Goal: Information Seeking & Learning: Understand process/instructions

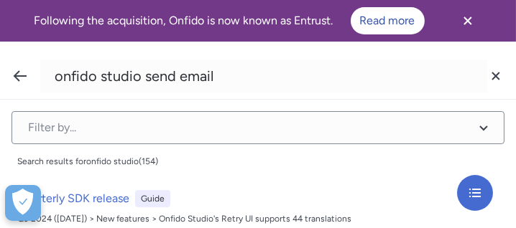
type input "onfido studio send email"
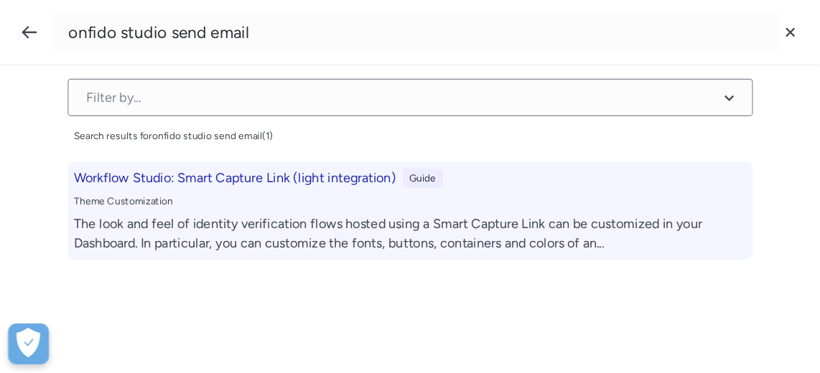
scroll to position [193, 0]
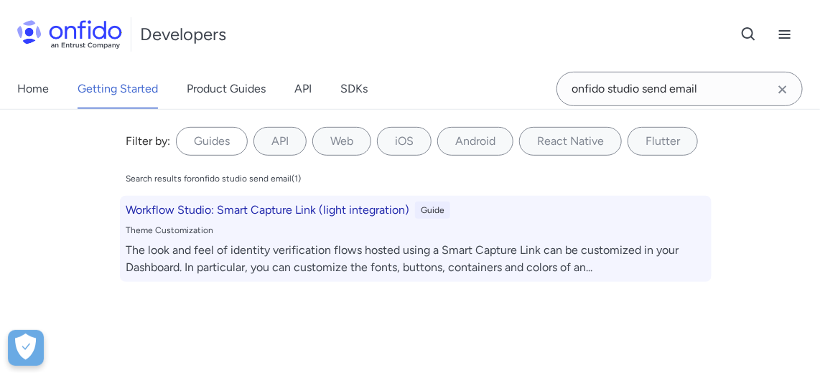
click at [343, 228] on div "Workflow Studio: Smart Capture Link (light integration) Guide Theme Customizati…" at bounding box center [416, 239] width 592 height 86
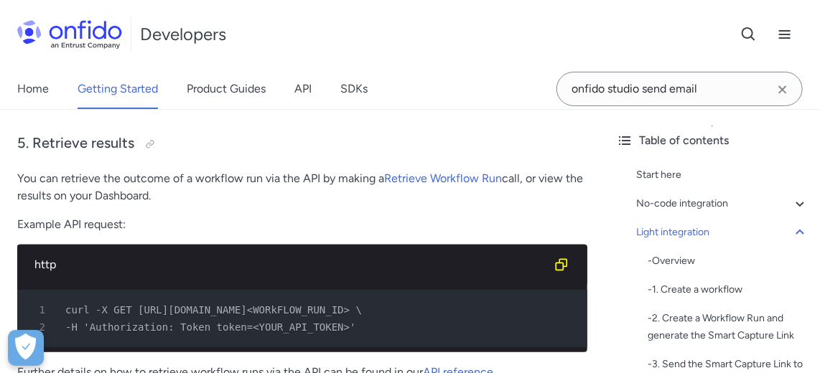
scroll to position [3920, 0]
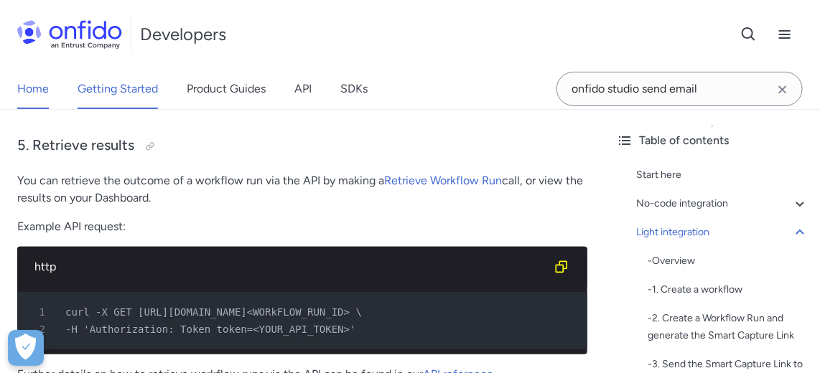
click at [34, 87] on link "Home" at bounding box center [33, 89] width 32 height 40
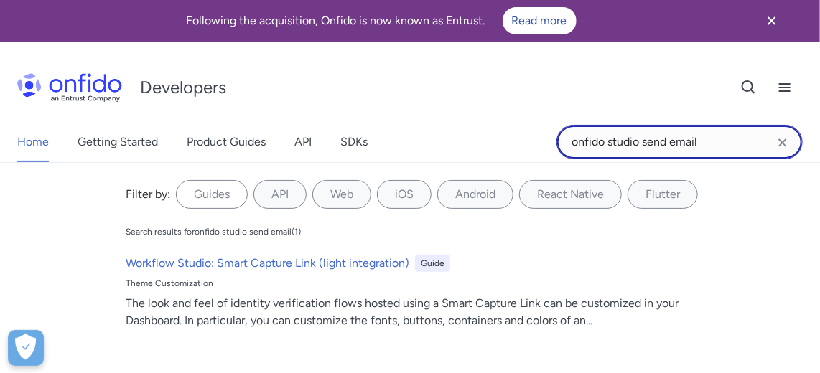
click at [515, 140] on input "onfido studio send email" at bounding box center [680, 142] width 246 height 34
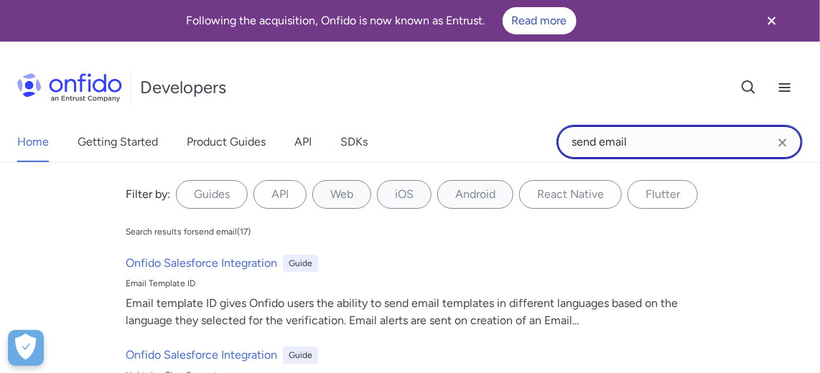
type input "send email"
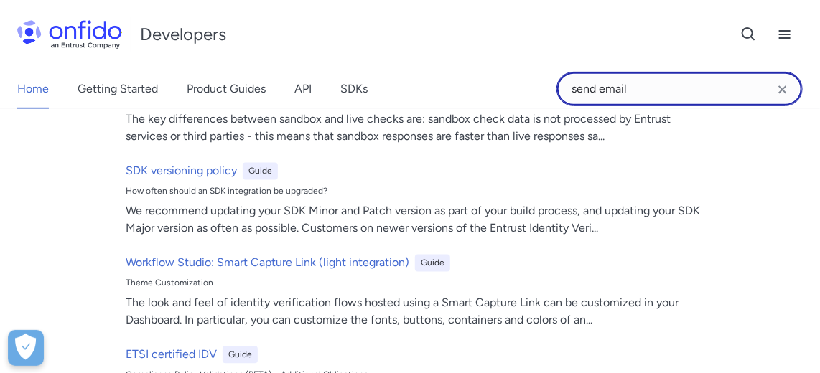
scroll to position [972, 0]
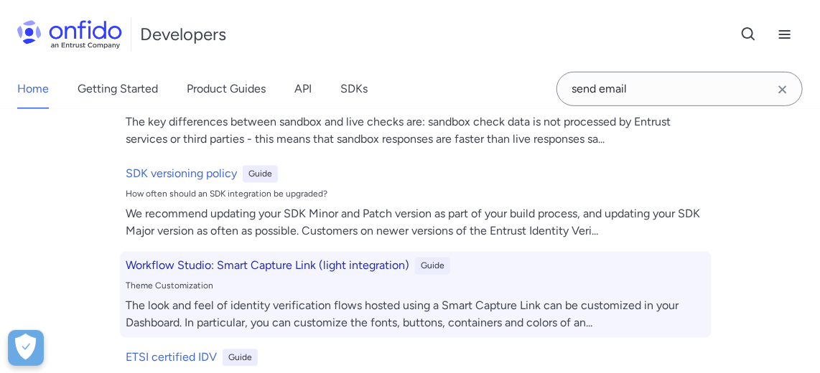
click at [392, 228] on div "Theme Customization" at bounding box center [416, 286] width 580 height 11
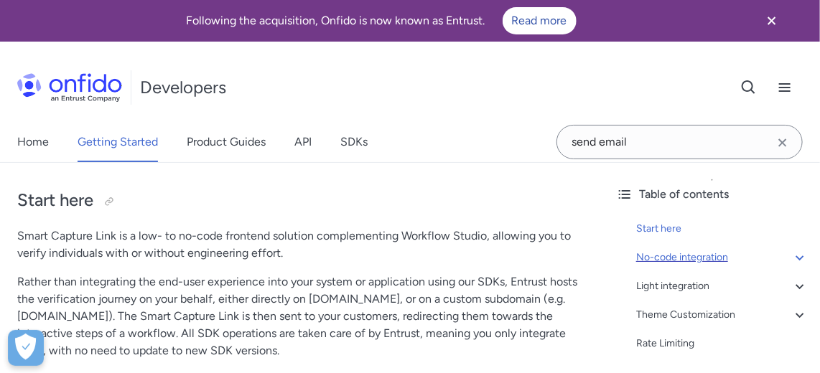
click at [515, 228] on div "No-code integration" at bounding box center [722, 257] width 172 height 17
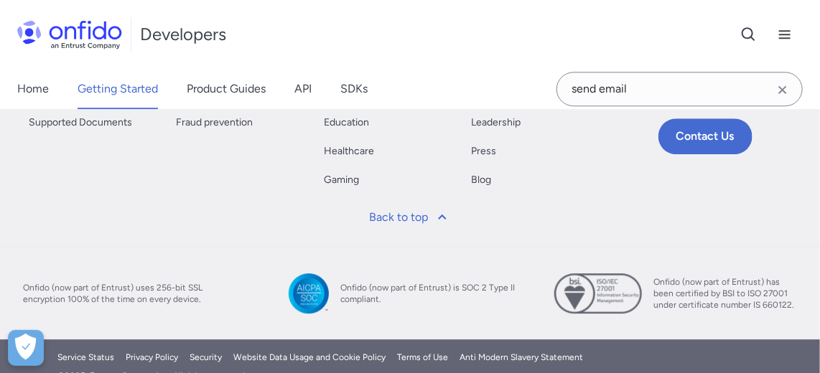
scroll to position [7134, 0]
